Goal: Transaction & Acquisition: Obtain resource

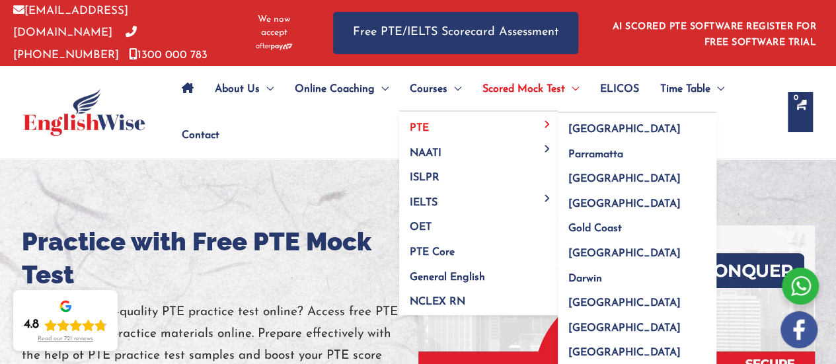
click at [440, 120] on link "PTE" at bounding box center [478, 124] width 159 height 25
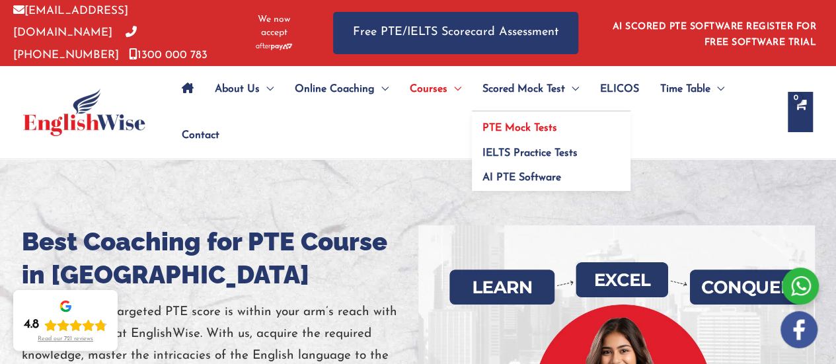
click at [509, 128] on span "PTE Mock Tests" at bounding box center [519, 128] width 75 height 11
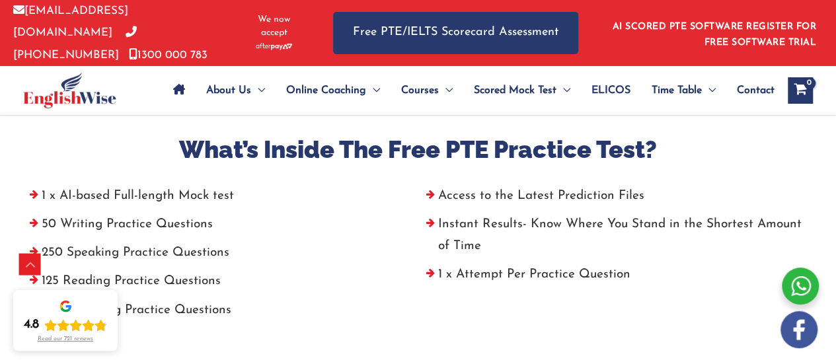
scroll to position [521, 0]
click at [464, 178] on div at bounding box center [418, 174] width 793 height 20
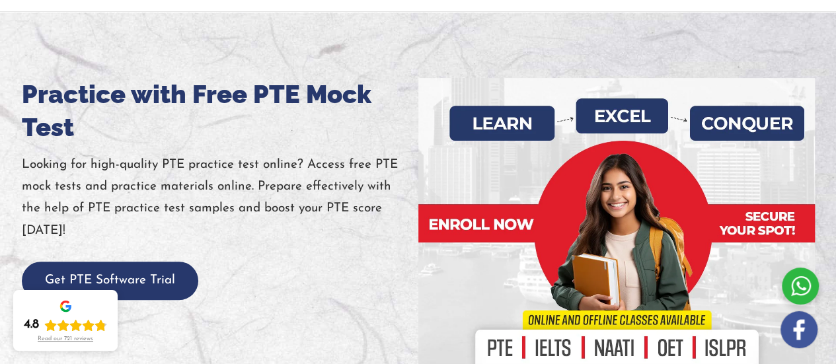
scroll to position [152, 0]
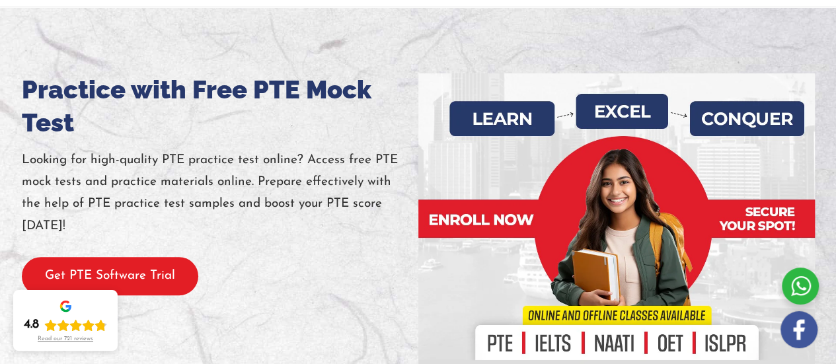
click at [121, 278] on button "Get PTE Software Trial" at bounding box center [110, 276] width 176 height 39
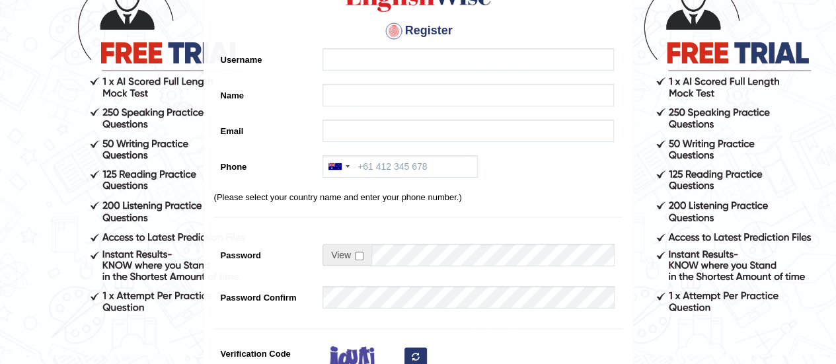
scroll to position [114, 0]
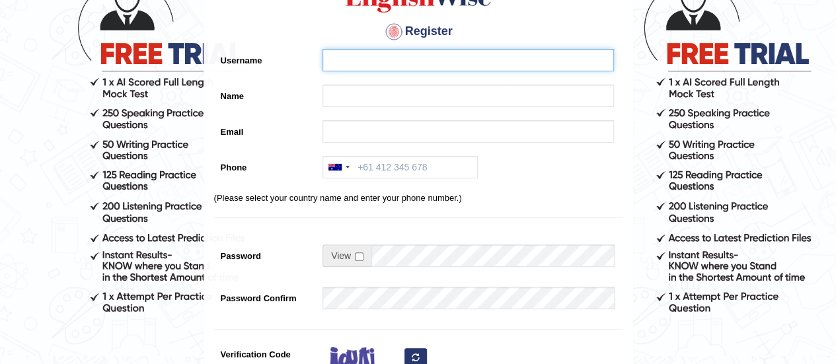
click at [425, 62] on input "Username" at bounding box center [467, 60] width 291 height 22
type input "[PERSON_NAME]"
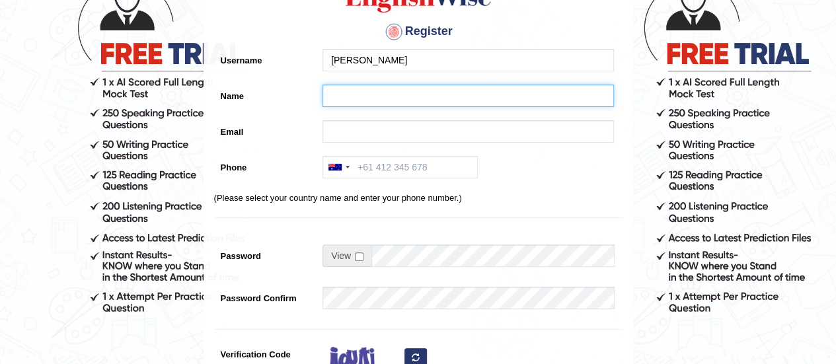
click at [372, 94] on input "Name" at bounding box center [467, 96] width 291 height 22
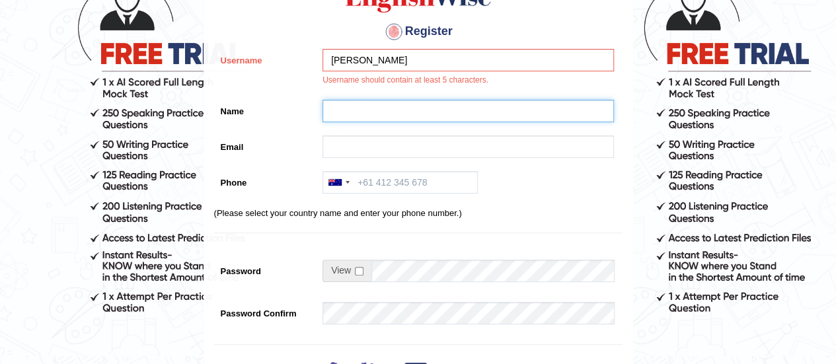
type input "Oluwamayokun [PERSON_NAME]"
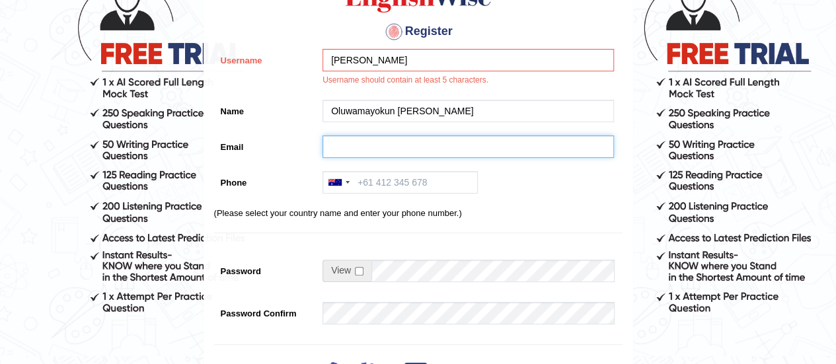
type input "[EMAIL_ADDRESS][DOMAIN_NAME]"
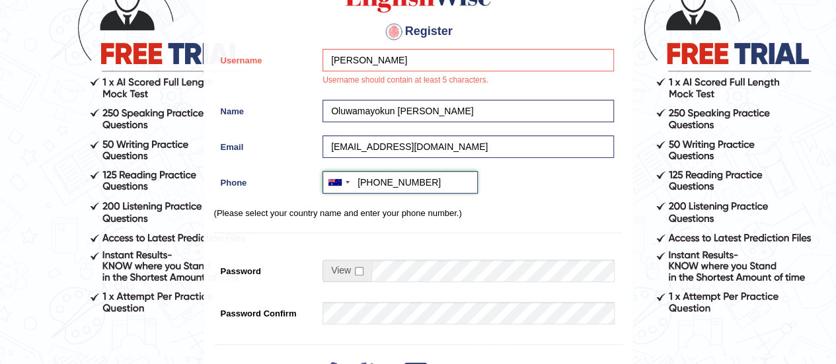
click at [408, 184] on input "[PHONE_NUMBER]" at bounding box center [399, 182] width 155 height 22
type input "[PHONE_NUMBER]"
click at [389, 52] on input "[PERSON_NAME]" at bounding box center [467, 60] width 291 height 22
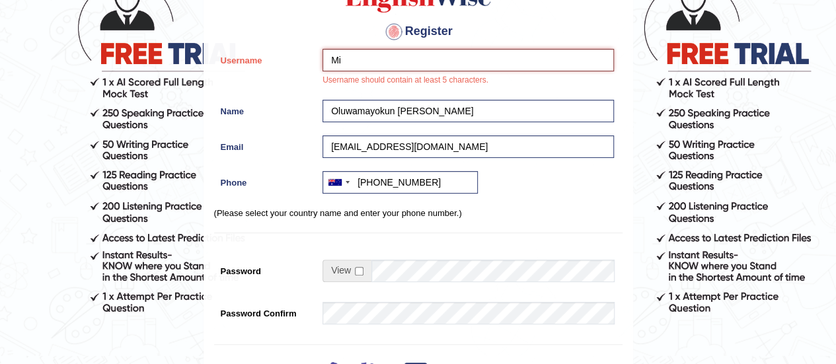
type input "M"
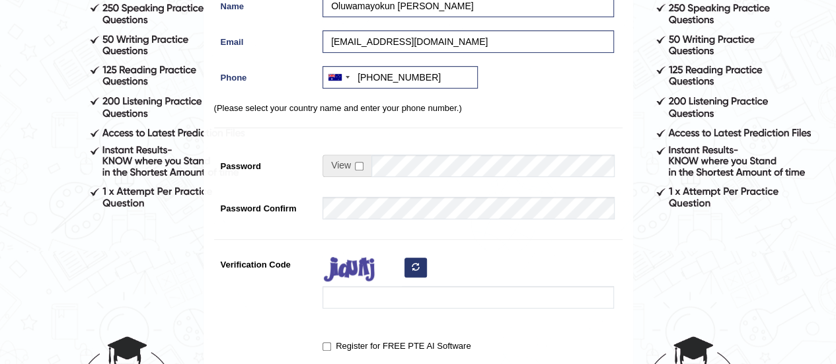
scroll to position [230, 0]
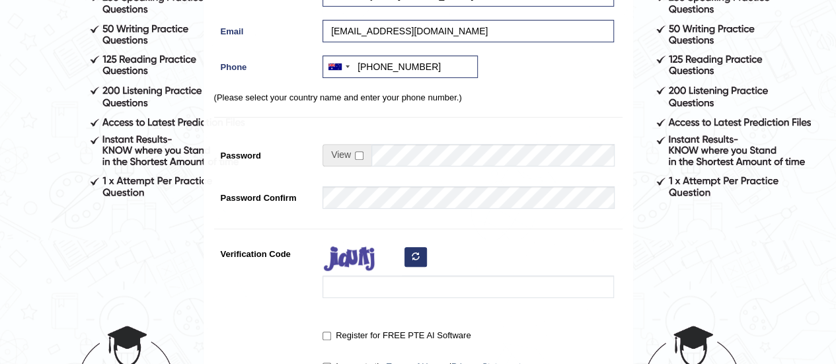
type input "Oluwamayokun"
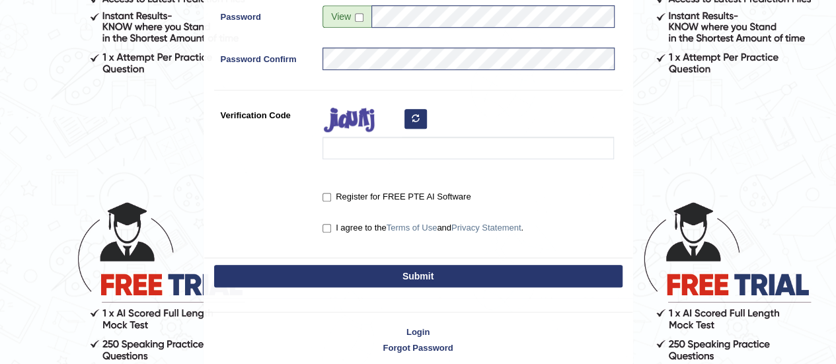
scroll to position [365, 0]
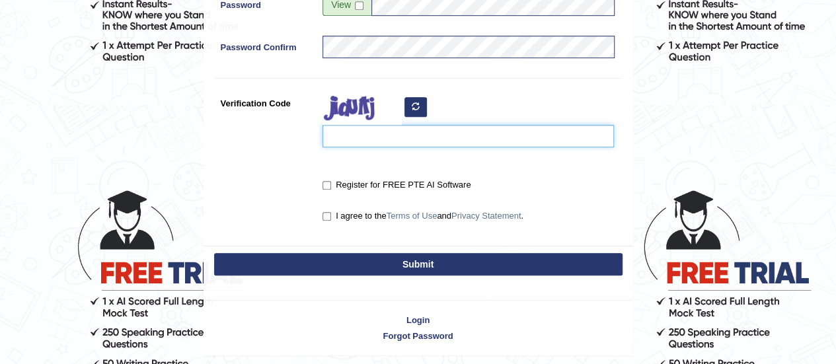
click at [459, 126] on input "Verification Code" at bounding box center [467, 136] width 291 height 22
type input "UZSawaq"
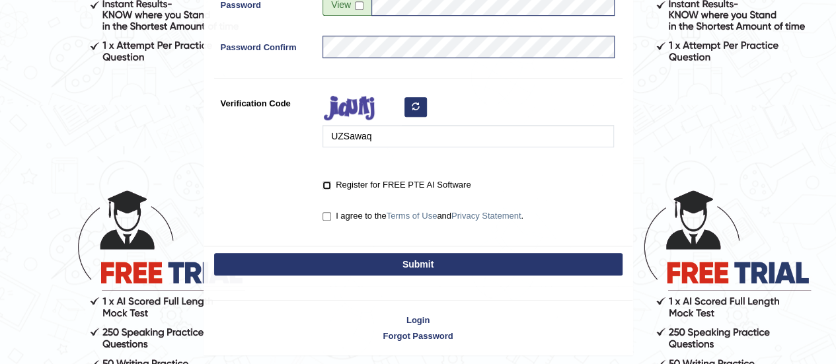
click at [326, 186] on input "Register for FREE PTE AI Software" at bounding box center [326, 185] width 9 height 9
checkbox input "true"
click at [324, 223] on div "I agree to the Terms of Use and Privacy Statement ." at bounding box center [465, 217] width 298 height 24
click at [324, 221] on label "I agree to the Terms of Use and Privacy Statement ." at bounding box center [422, 215] width 201 height 13
click at [324, 221] on input "I agree to the Terms of Use and Privacy Statement ." at bounding box center [326, 216] width 9 height 9
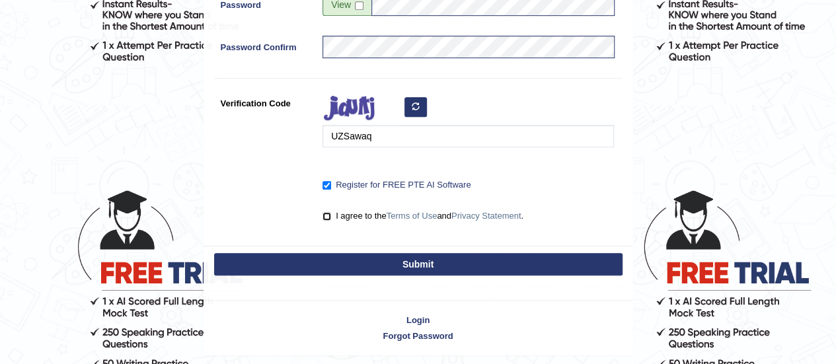
checkbox input "true"
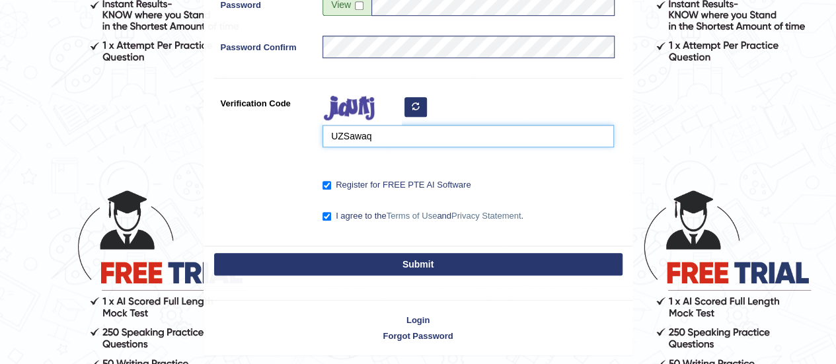
click at [349, 133] on input "UZSawaq" at bounding box center [467, 136] width 291 height 22
type input "uzsawaq"
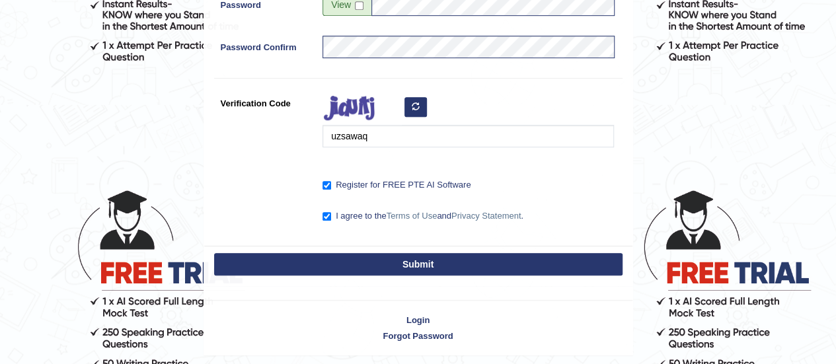
click at [387, 263] on button "Submit" at bounding box center [418, 264] width 408 height 22
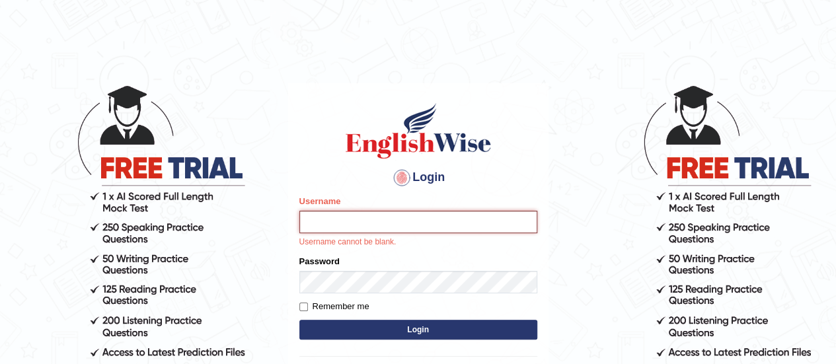
type input "Oluwamayokun"
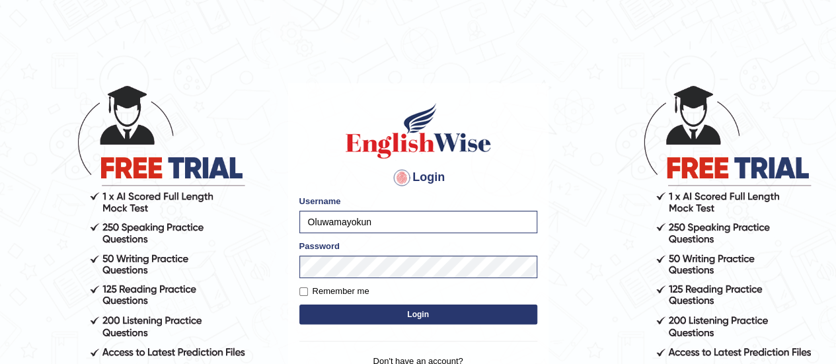
click at [301, 298] on label "Remember me" at bounding box center [334, 291] width 70 height 13
click at [301, 296] on input "Remember me" at bounding box center [303, 291] width 9 height 9
checkbox input "true"
click at [359, 316] on button "Login" at bounding box center [418, 314] width 238 height 20
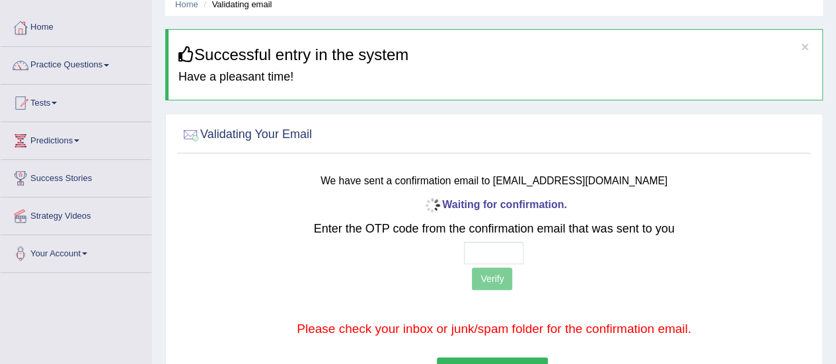
scroll to position [57, 0]
click at [500, 260] on input "text" at bounding box center [493, 252] width 59 height 22
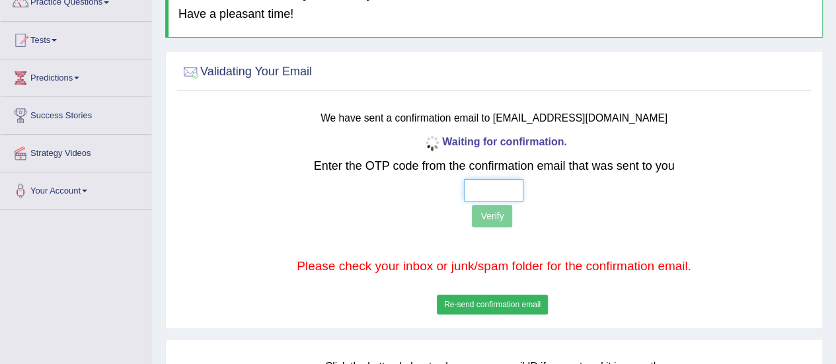
scroll to position [161, 0]
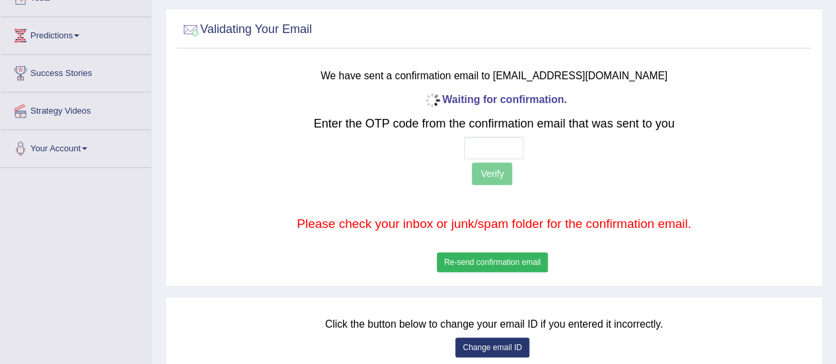
click at [528, 258] on button "Re-send confirmation email" at bounding box center [492, 262] width 111 height 20
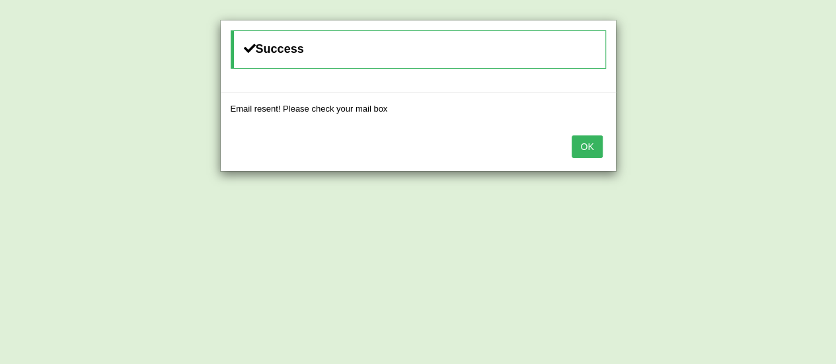
click at [596, 141] on button "OK" at bounding box center [586, 146] width 30 height 22
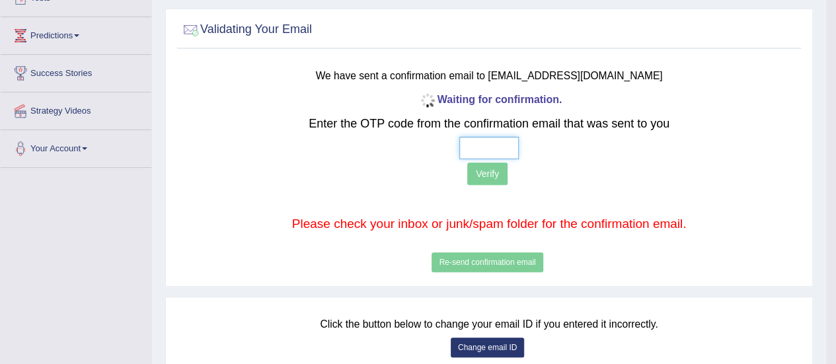
click at [494, 147] on input "text" at bounding box center [488, 148] width 59 height 22
type input "5 6 2 5"
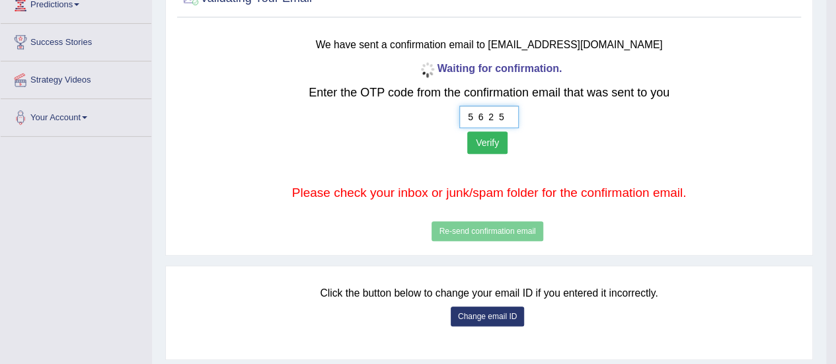
scroll to position [191, 0]
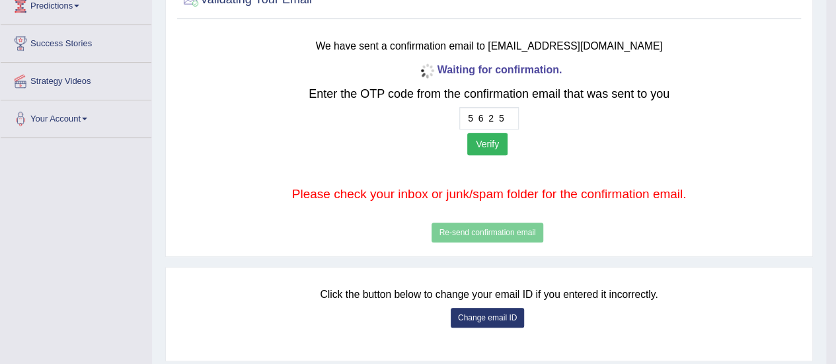
click at [491, 145] on button "Verify" at bounding box center [487, 144] width 40 height 22
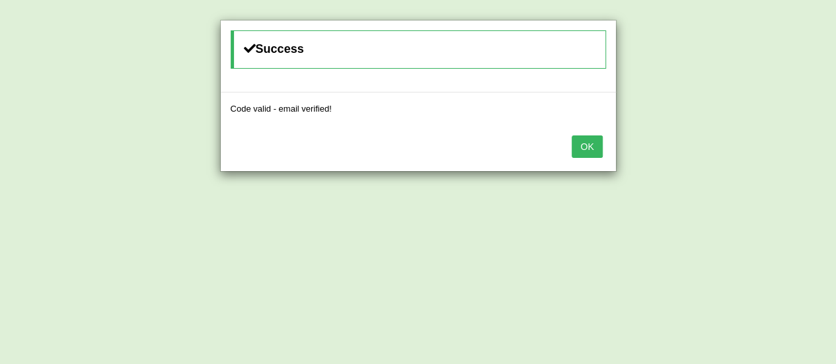
click at [581, 152] on button "OK" at bounding box center [586, 146] width 30 height 22
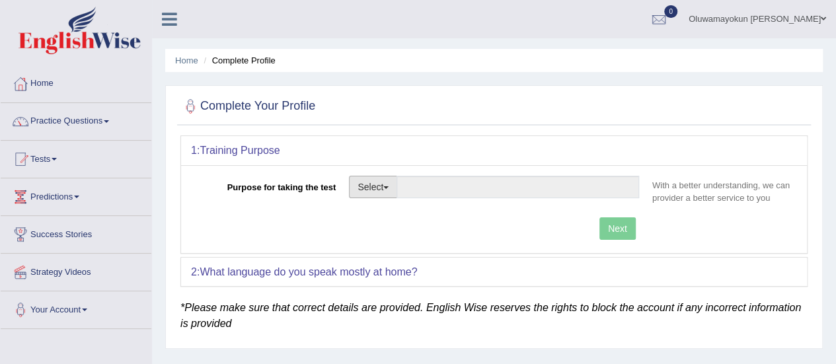
click at [392, 182] on button "Select" at bounding box center [373, 187] width 48 height 22
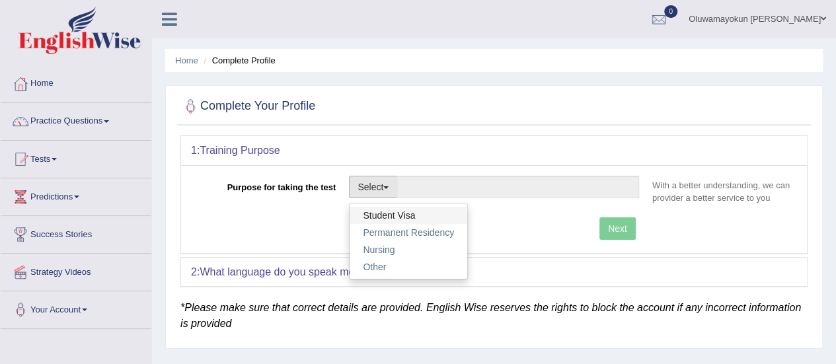
click at [400, 214] on link "Student Visa" at bounding box center [408, 215] width 118 height 17
type input "Student Visa"
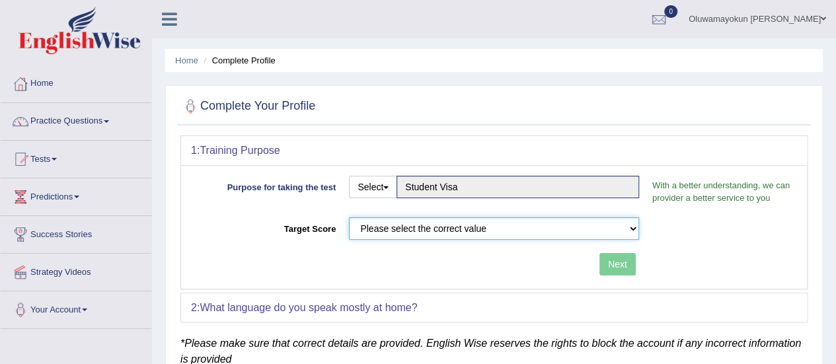
click at [637, 229] on select "Please select the correct value 50 (6 bands) 58 (6.5 bands) 65 (7 bands) 79 (8 …" at bounding box center [494, 228] width 290 height 22
select select "79"
click at [349, 217] on select "Please select the correct value 50 (6 bands) 58 (6.5 bands) 65 (7 bands) 79 (8 …" at bounding box center [494, 228] width 290 height 22
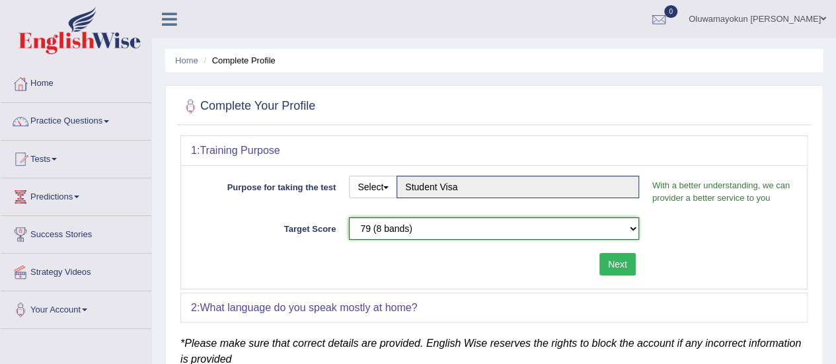
scroll to position [83, 0]
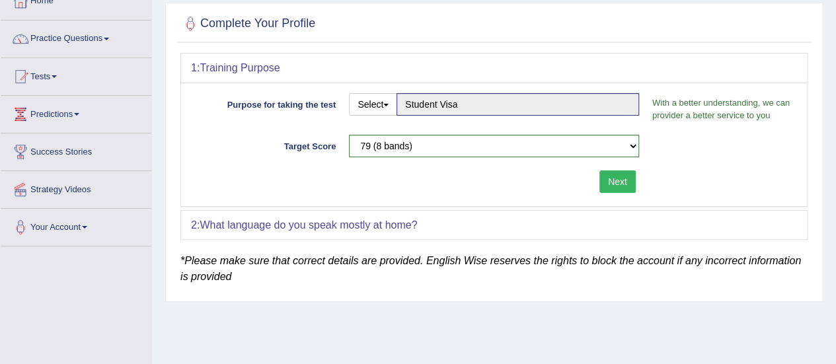
click at [592, 225] on div "2: What language do you speak mostly at home?" at bounding box center [493, 225] width 625 height 29
drag, startPoint x: 520, startPoint y: 215, endPoint x: 616, endPoint y: 174, distance: 103.6
click at [616, 174] on div "1: Training Purpose Purpose for taking the test Select Student Visa Permanent R…" at bounding box center [493, 146] width 627 height 187
click at [616, 174] on button "Next" at bounding box center [617, 181] width 36 height 22
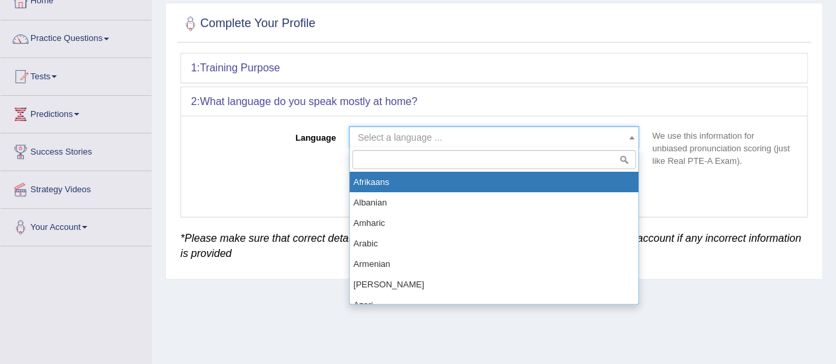
click at [631, 136] on b at bounding box center [631, 137] width 5 height 3
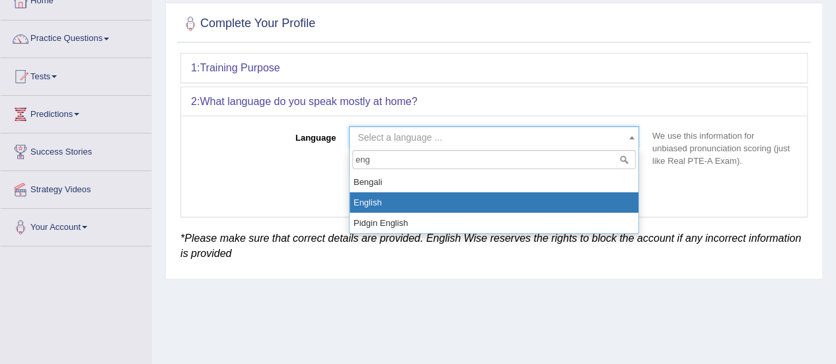
type input "eng"
select select "English"
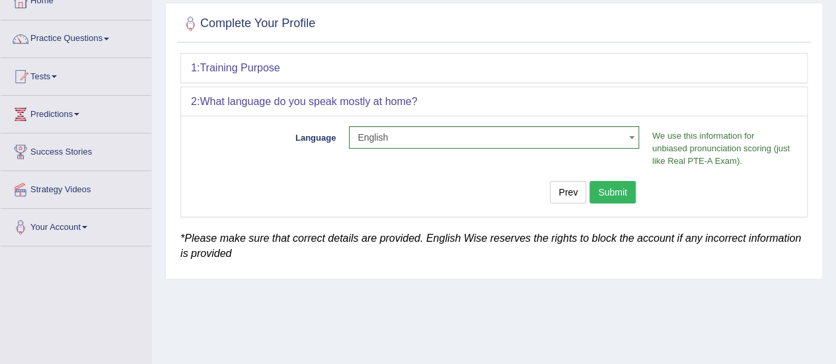
click at [614, 181] on button "Submit" at bounding box center [612, 192] width 46 height 22
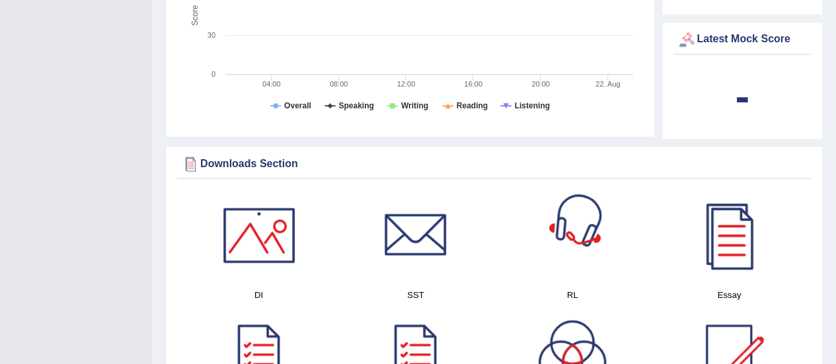
scroll to position [652, 0]
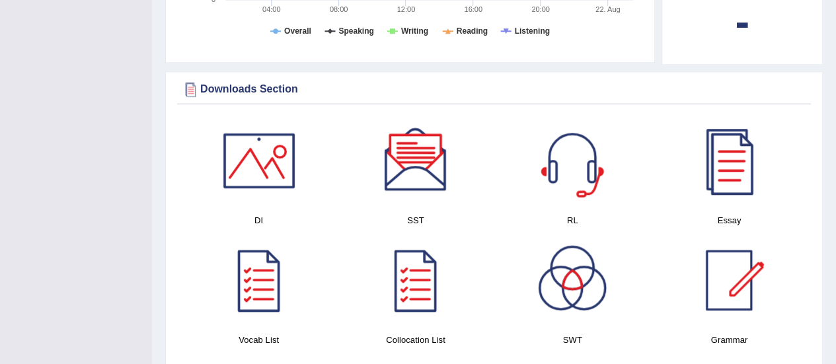
click at [584, 145] on div at bounding box center [572, 160] width 92 height 92
click at [571, 137] on div at bounding box center [572, 160] width 92 height 92
click at [719, 148] on div at bounding box center [728, 160] width 92 height 92
click at [272, 141] on div at bounding box center [259, 160] width 92 height 92
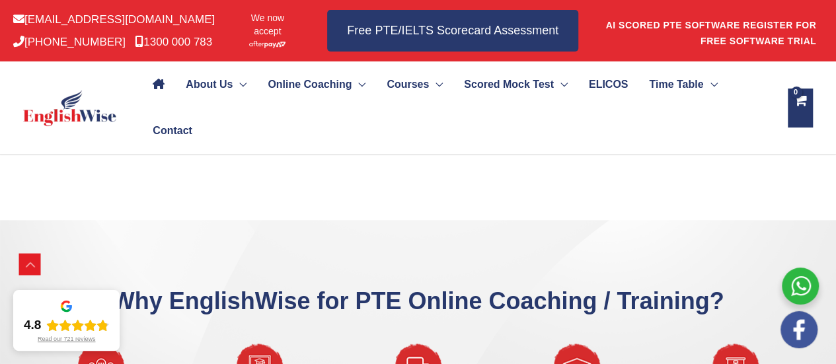
scroll to position [682, 0]
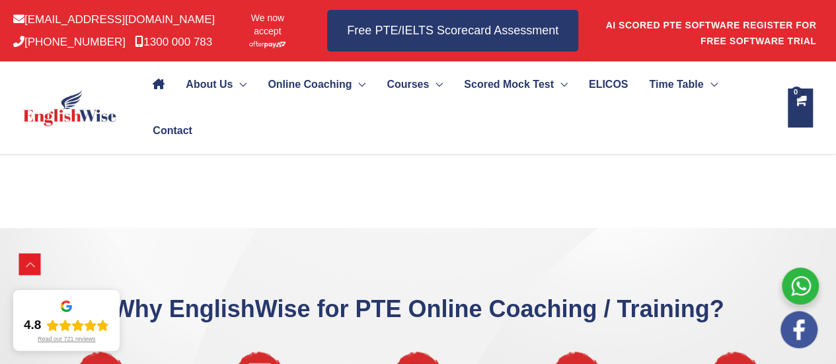
click at [285, 205] on div "What’s Inside The Free PTE Practice Test? 1 x AI-based Full-length Mock test 50…" at bounding box center [418, 65] width 793 height 326
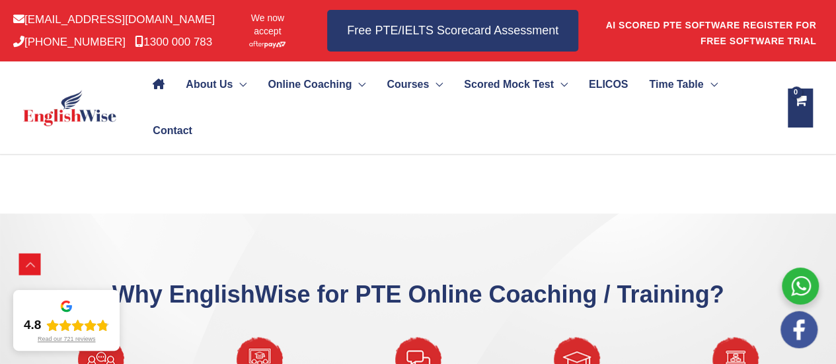
scroll to position [695, 0]
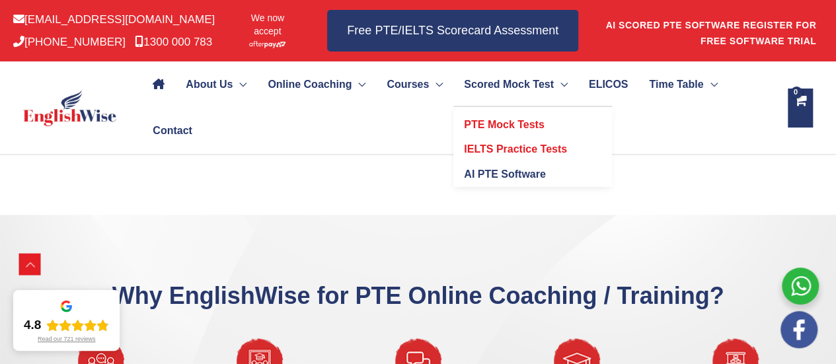
click at [558, 132] on link "IELTS Practice Tests" at bounding box center [532, 144] width 159 height 25
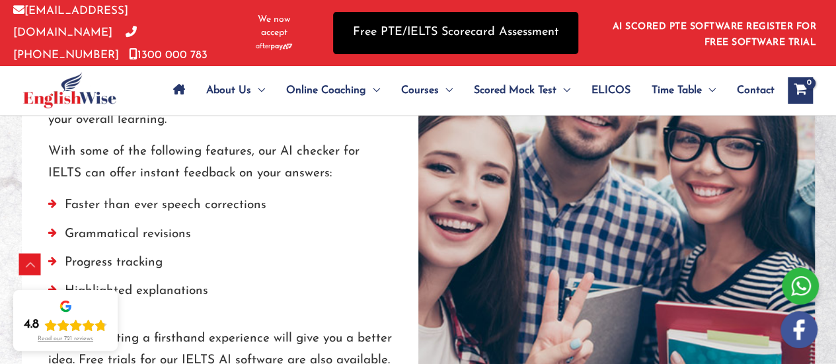
scroll to position [1273, 0]
click at [507, 30] on link "Free PTE/IELTS Scorecard Assessment" at bounding box center [455, 33] width 245 height 42
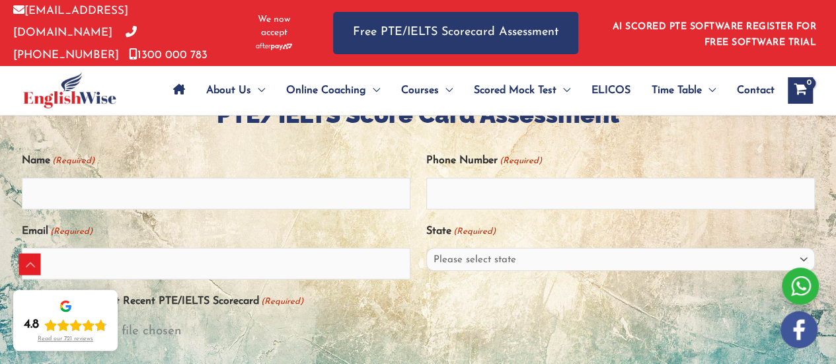
scroll to position [347, 0]
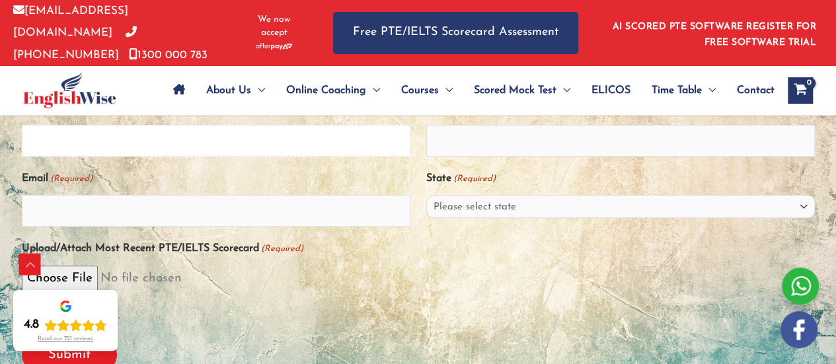
click at [376, 128] on input "Name (Required)" at bounding box center [216, 141] width 388 height 32
type input "Oluwamayokun [PERSON_NAME]"
type input "0426429418"
type input "[EMAIL_ADDRESS][DOMAIN_NAME]"
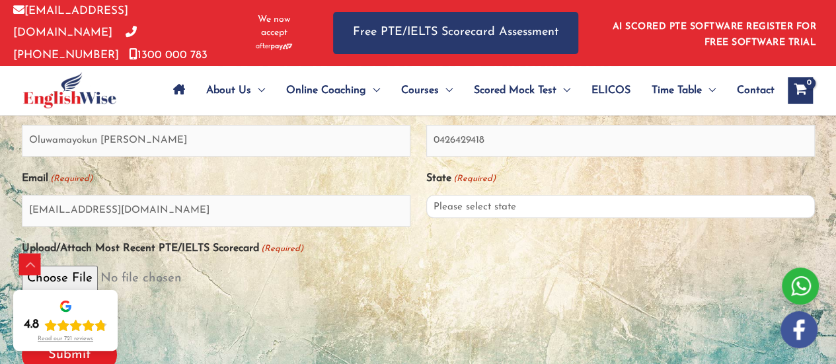
select select "[GEOGRAPHIC_DATA] ([GEOGRAPHIC_DATA])"
click at [474, 131] on input "0426429418" at bounding box center [620, 141] width 388 height 32
type input "0426429718"
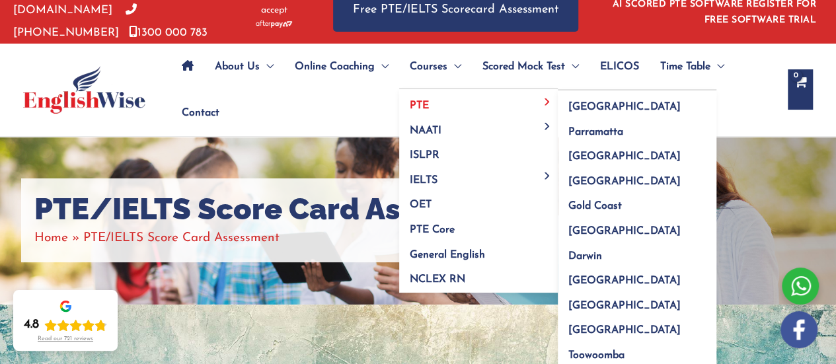
scroll to position [0, 0]
